Goal: Navigation & Orientation: Find specific page/section

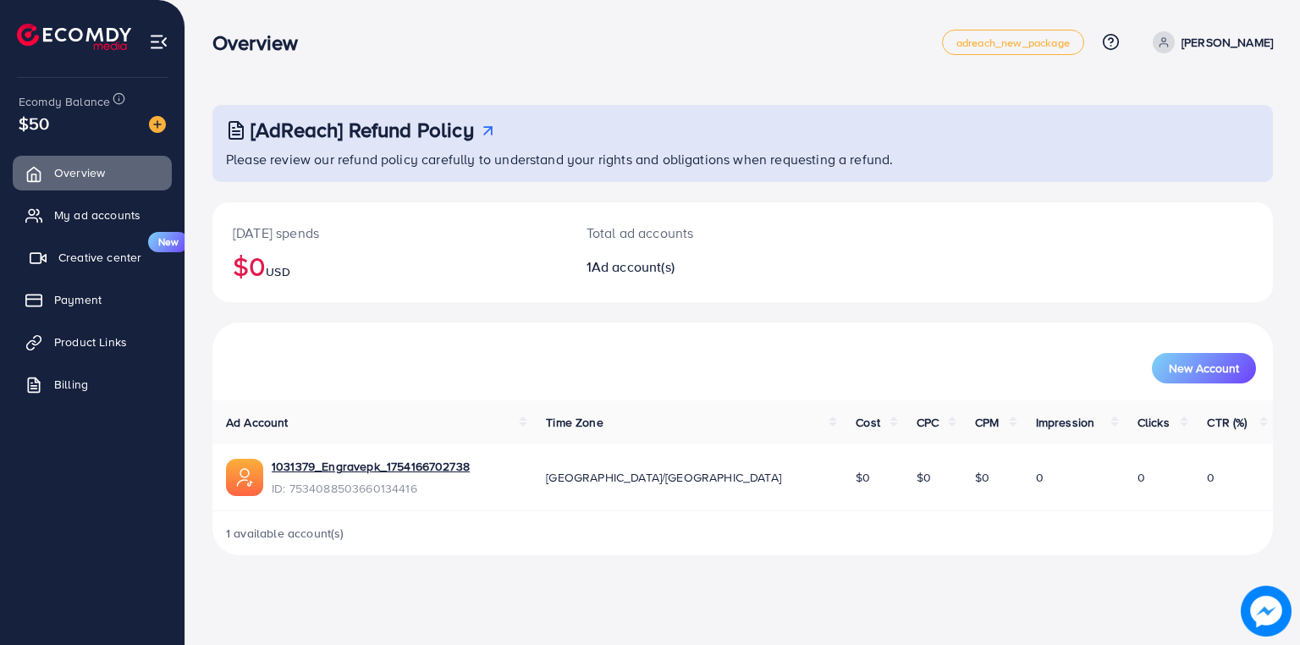
click at [71, 256] on span "Creative center" at bounding box center [99, 257] width 83 height 17
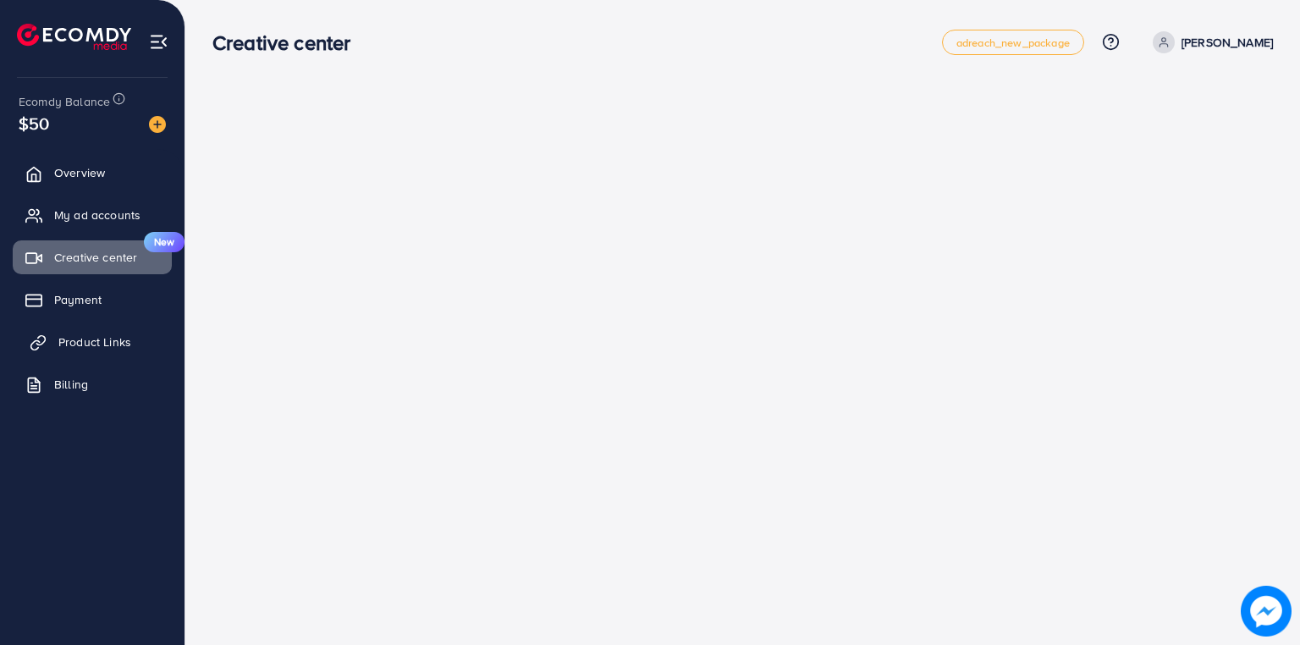
click at [63, 336] on span "Product Links" at bounding box center [94, 341] width 73 height 17
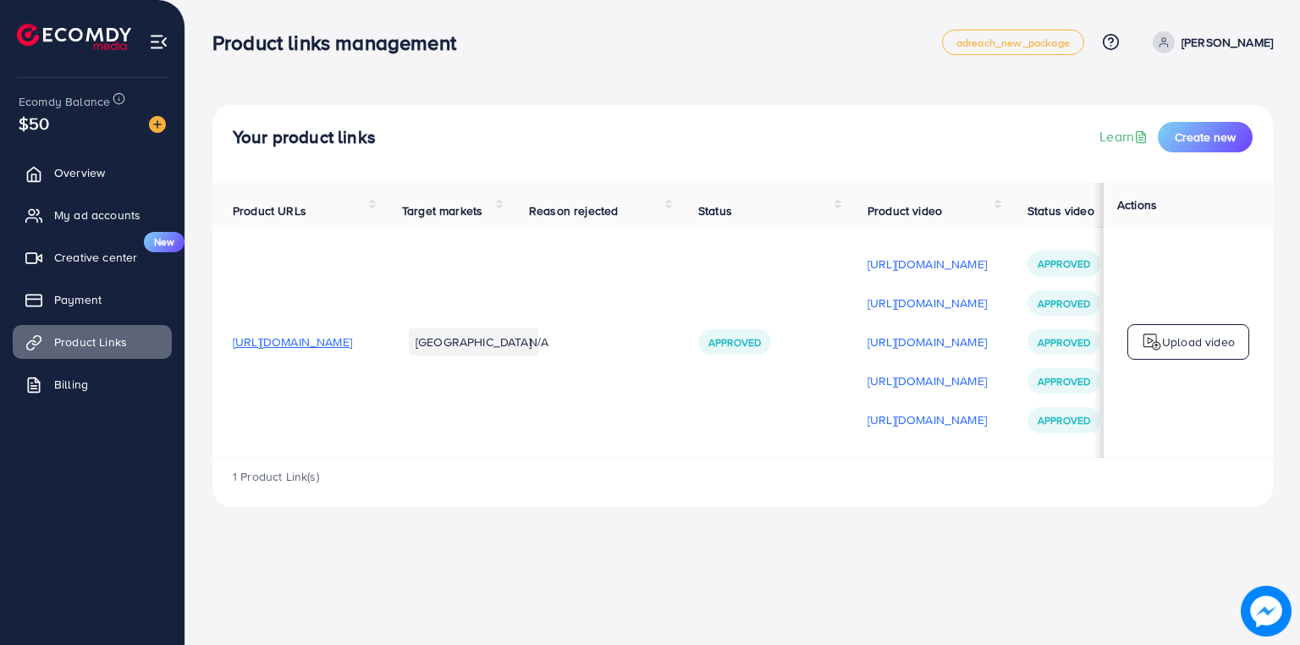
scroll to position [0, 280]
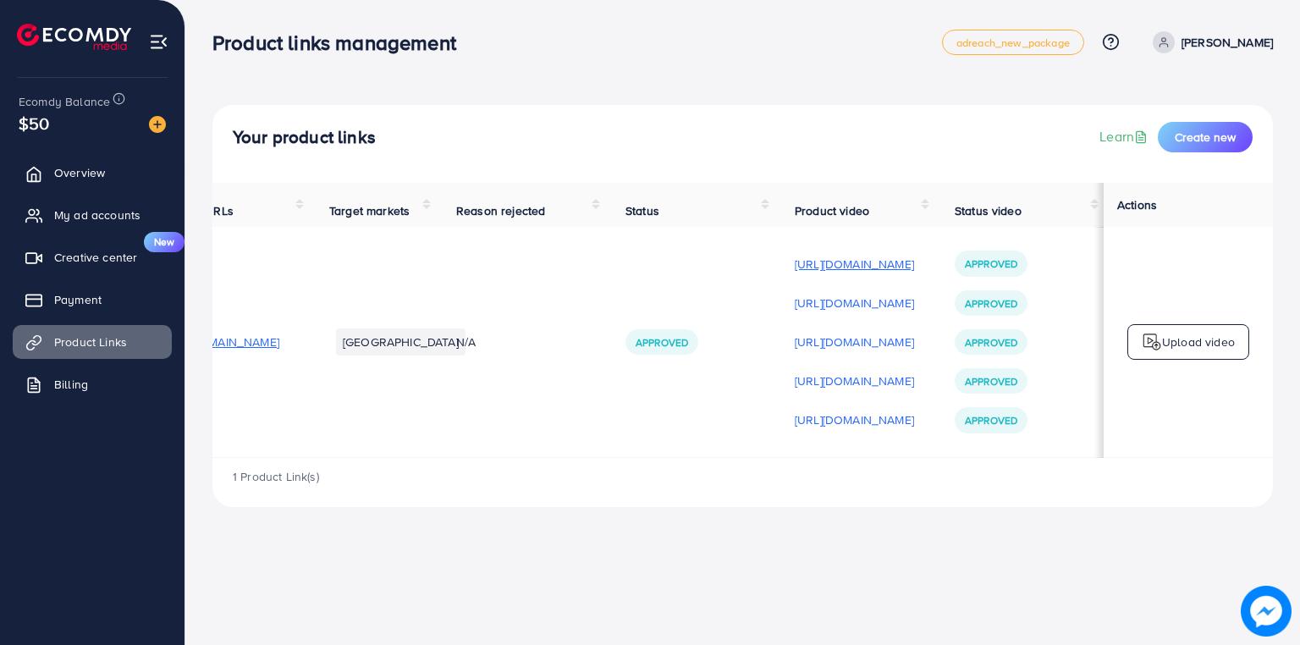
click at [841, 273] on p "[URL][DOMAIN_NAME]" at bounding box center [854, 264] width 119 height 20
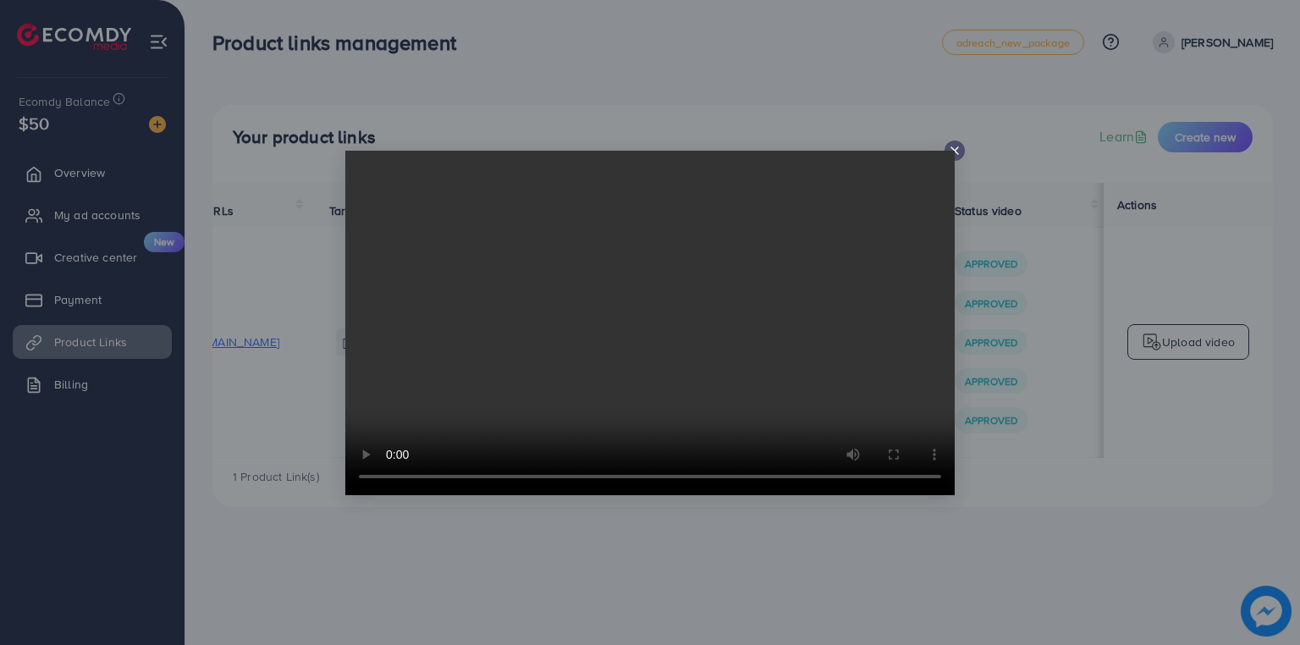
click at [960, 144] on icon at bounding box center [955, 151] width 14 height 14
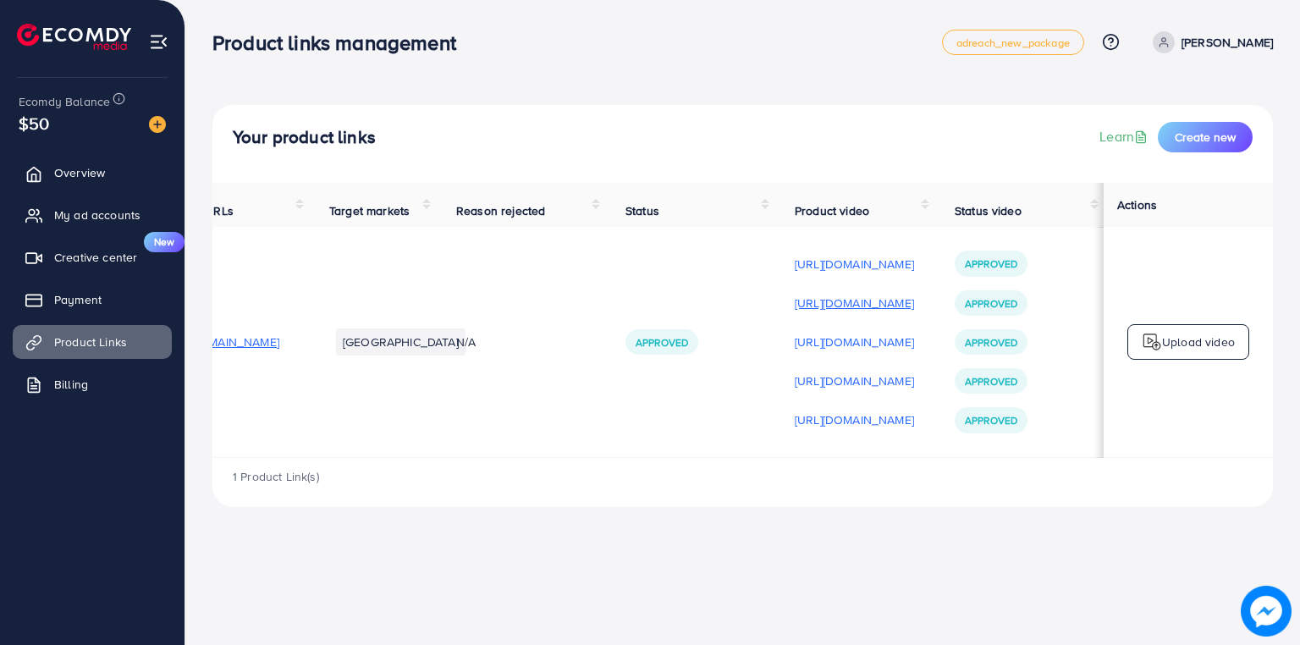
click at [864, 305] on p "[URL][DOMAIN_NAME]" at bounding box center [854, 303] width 119 height 20
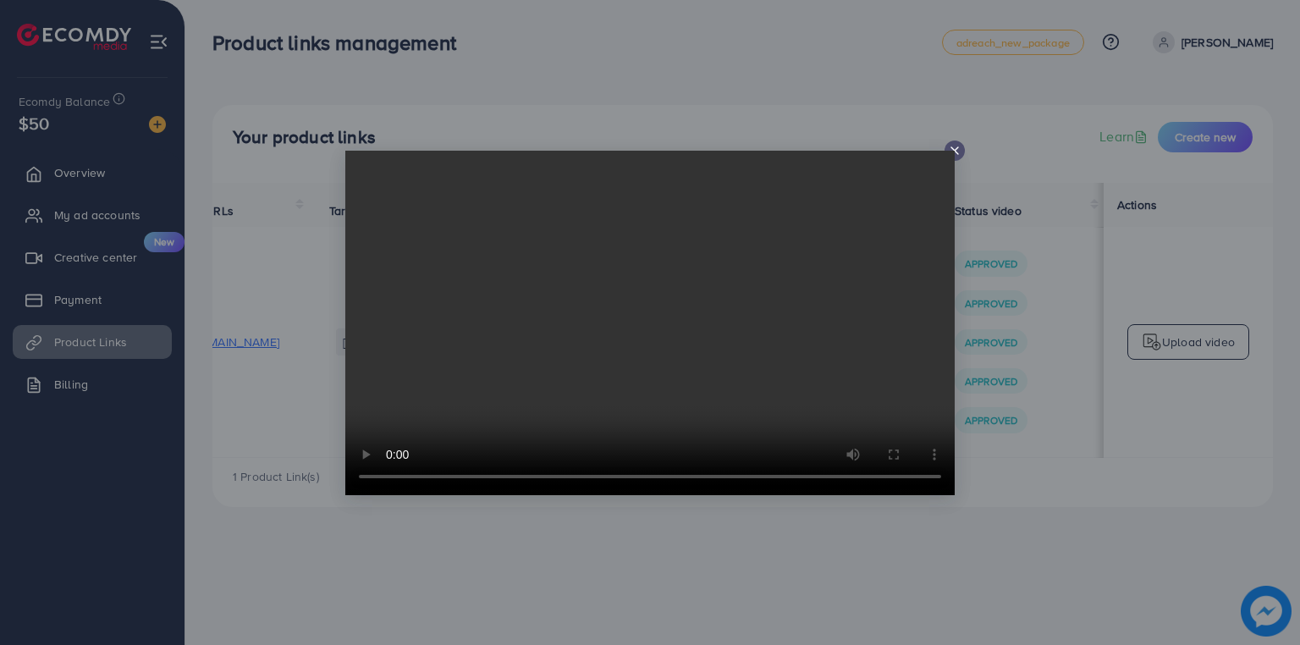
click at [958, 153] on line at bounding box center [954, 150] width 7 height 7
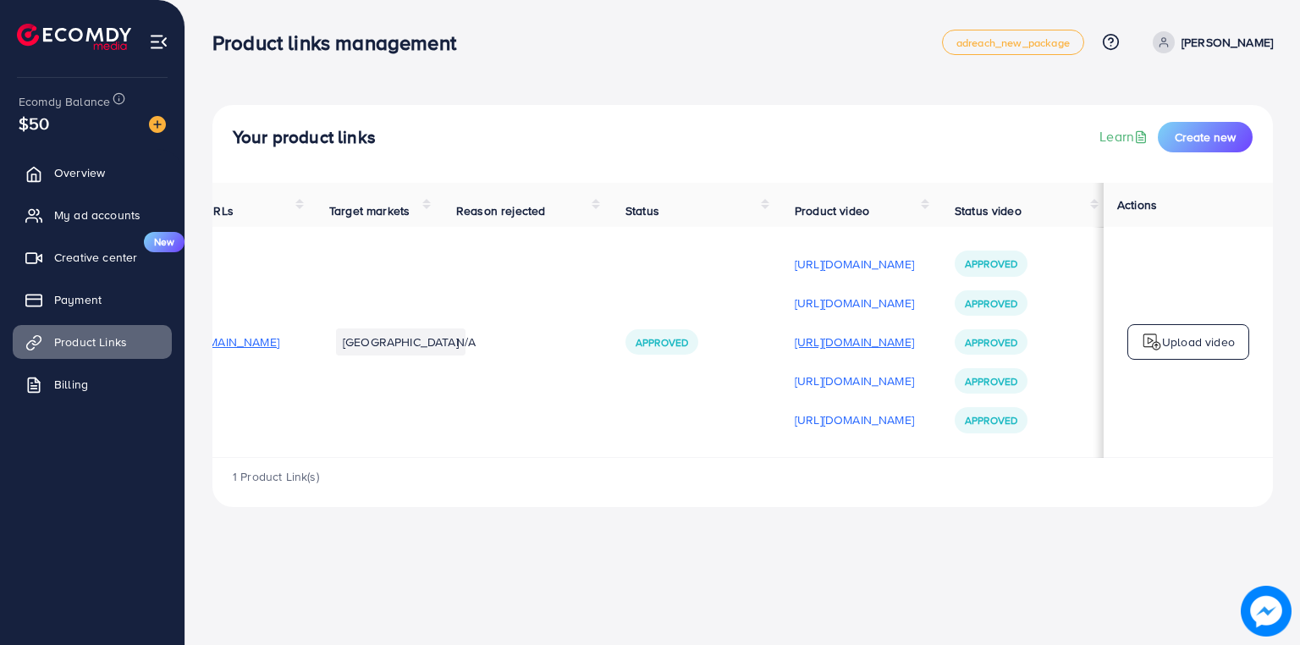
click at [893, 349] on p "[URL][DOMAIN_NAME]" at bounding box center [854, 342] width 119 height 20
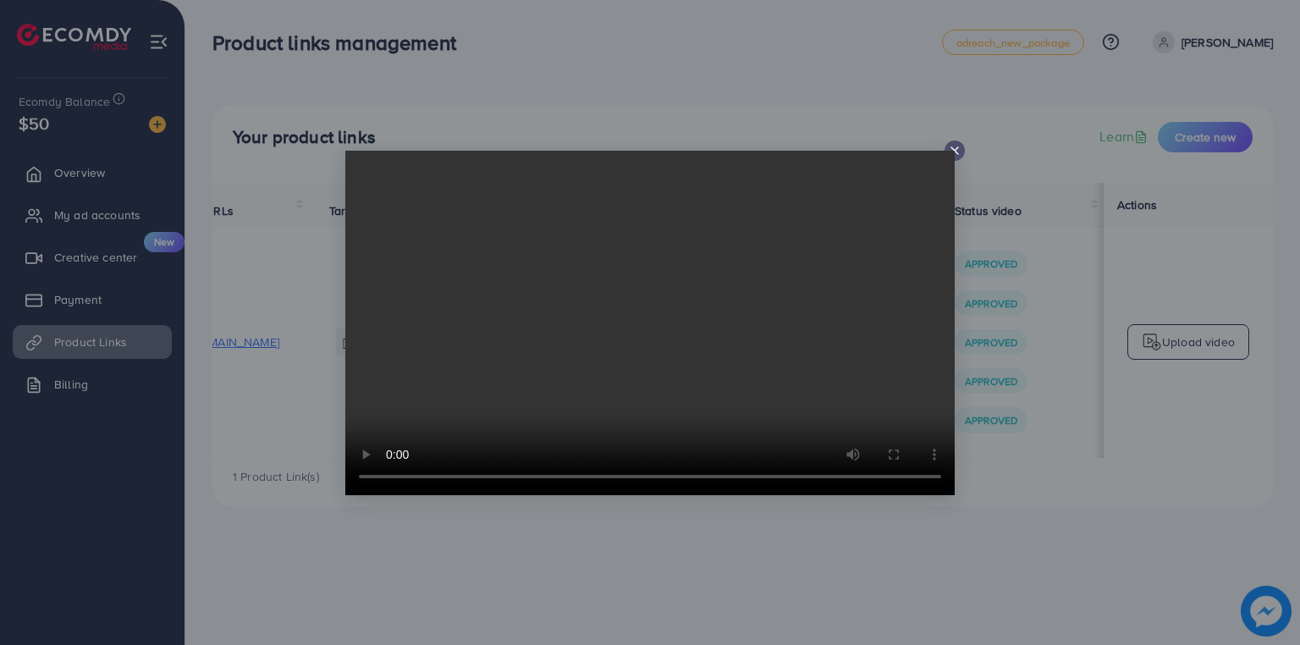
click at [951, 155] on video at bounding box center [649, 323] width 609 height 344
click at [954, 145] on icon at bounding box center [955, 151] width 14 height 14
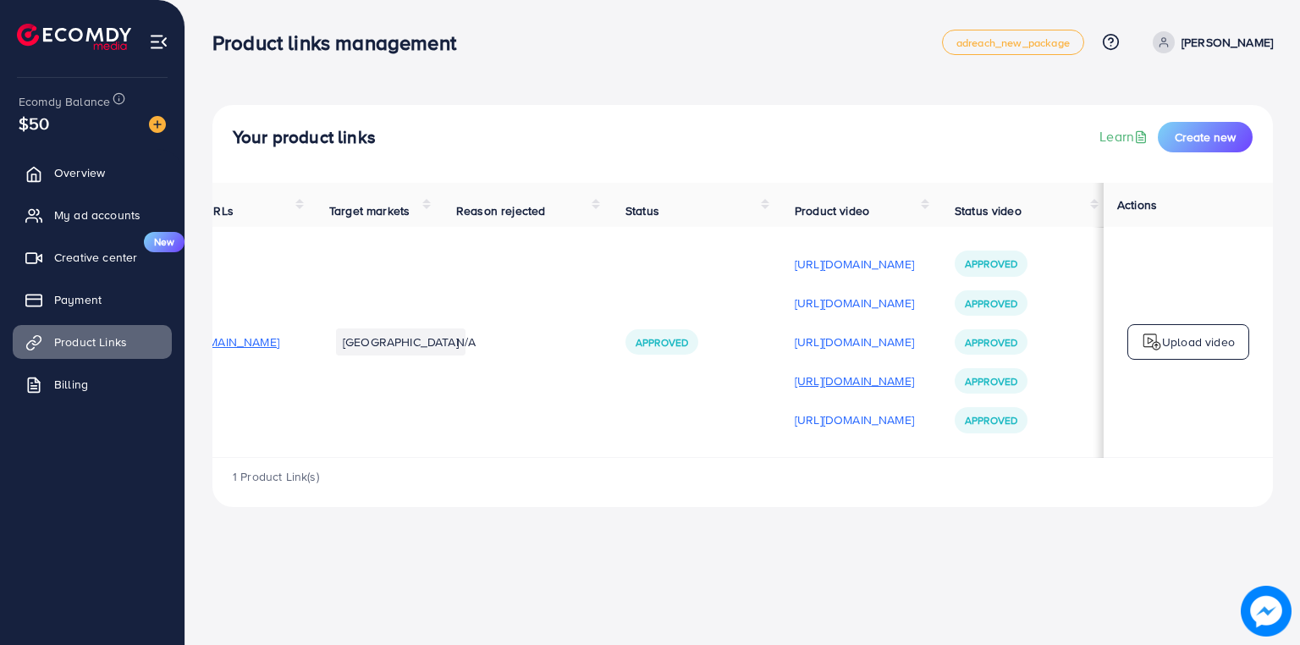
click at [822, 376] on p "[URL][DOMAIN_NAME]" at bounding box center [854, 381] width 119 height 20
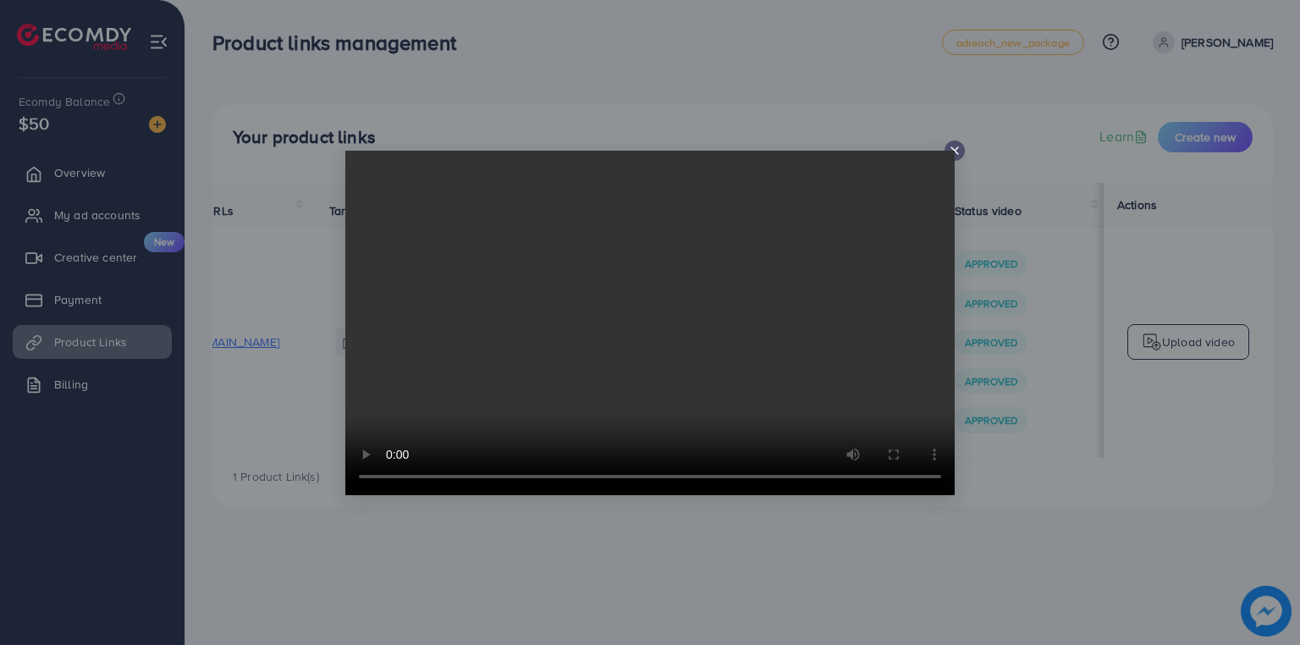
click at [950, 149] on icon at bounding box center [955, 151] width 14 height 14
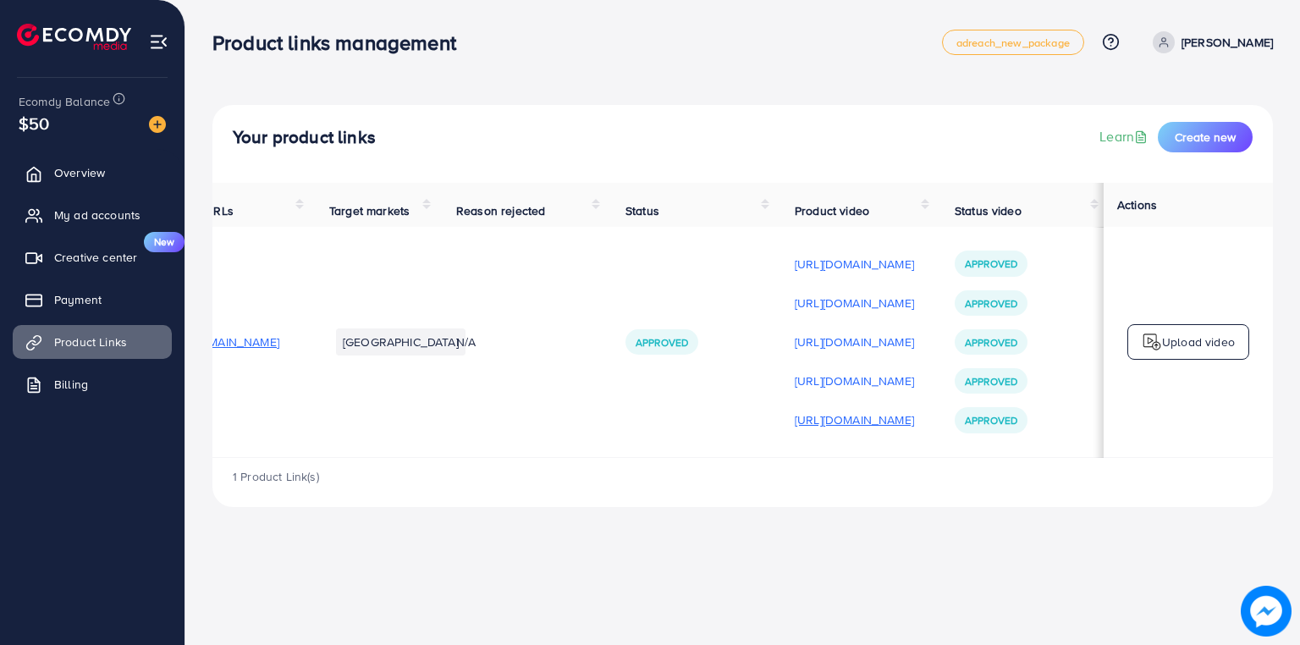
click at [810, 426] on p "[URL][DOMAIN_NAME]" at bounding box center [854, 420] width 119 height 20
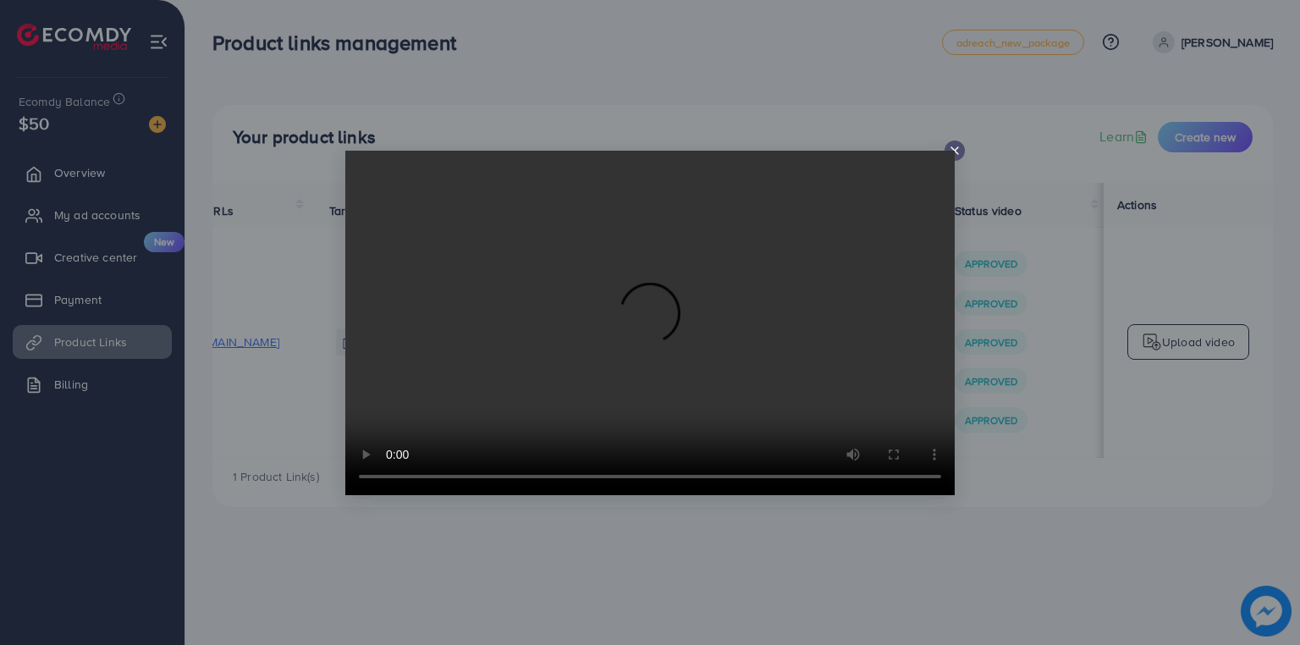
click at [949, 146] on icon at bounding box center [955, 151] width 14 height 14
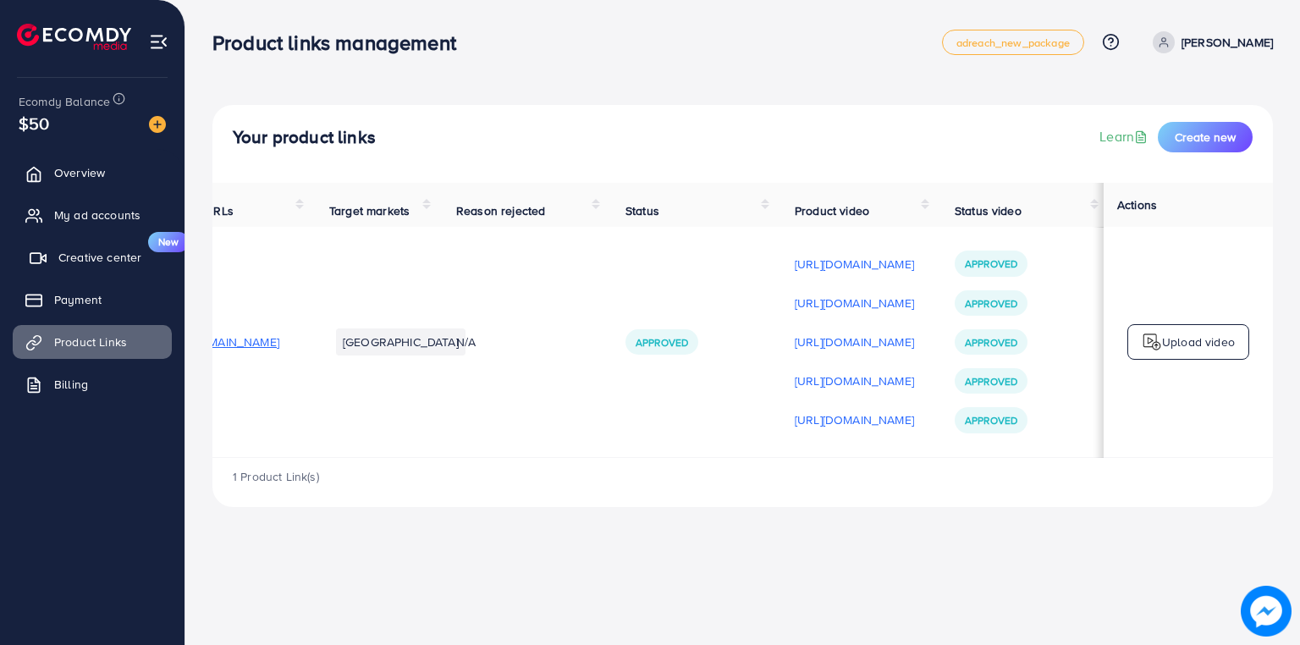
click at [111, 250] on span "Creative center" at bounding box center [99, 257] width 83 height 17
